Goal: Navigation & Orientation: Find specific page/section

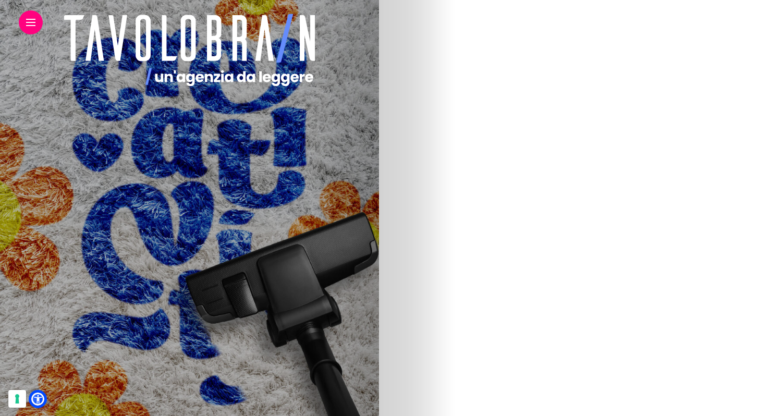
scroll to position [1502, 0]
click at [313, 317] on link "2" at bounding box center [302, 327] width 21 height 21
click at [333, 148] on strong "Dentro, fuori e in mezzo." at bounding box center [266, 148] width 133 height 20
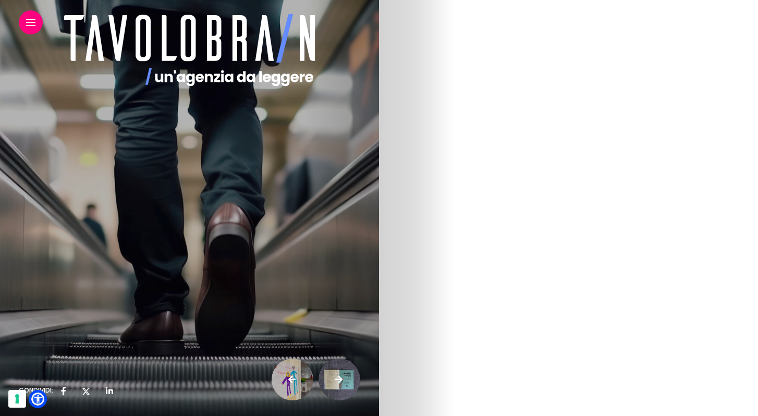
scroll to position [2007, 0]
